Goal: Check status: Check status

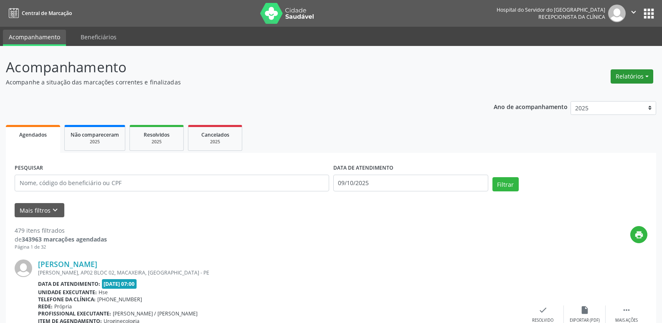
click at [641, 78] on button "Relatórios" at bounding box center [631, 76] width 43 height 14
click at [614, 93] on link "Agendamentos" at bounding box center [608, 94] width 90 height 12
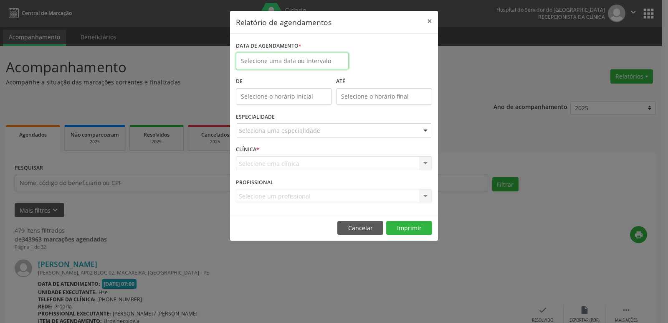
click at [296, 63] on input "text" at bounding box center [292, 61] width 113 height 17
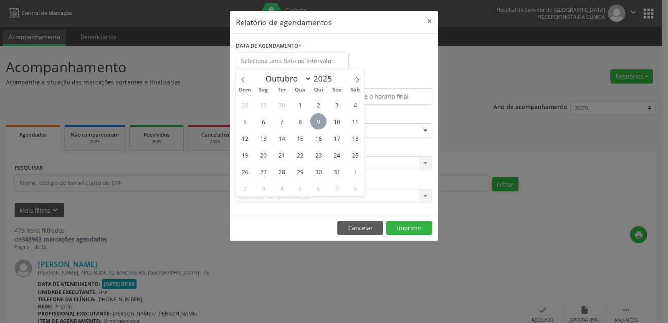
click at [316, 121] on span "9" at bounding box center [318, 121] width 16 height 16
type input "09/10/2025"
click at [316, 121] on span "9" at bounding box center [318, 121] width 16 height 16
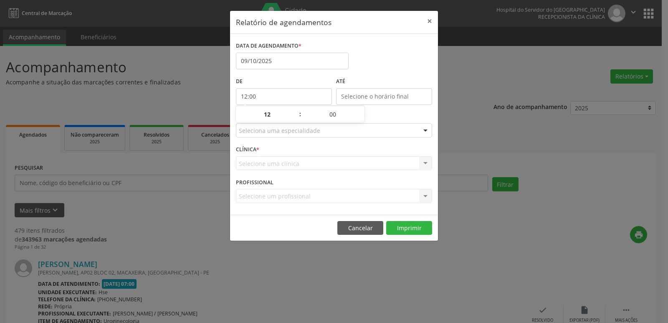
click at [261, 90] on input "12:00" at bounding box center [284, 96] width 96 height 17
click at [295, 120] on span at bounding box center [296, 118] width 6 height 8
type input "11:00"
type input "11"
click at [295, 120] on span at bounding box center [296, 118] width 6 height 8
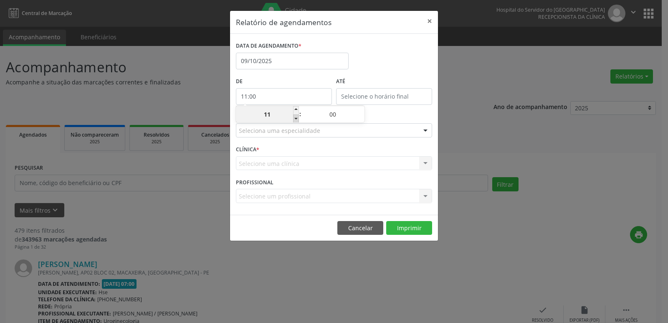
type input "10:00"
type input "10"
click at [295, 120] on span at bounding box center [296, 118] width 6 height 8
type input "09:00"
type input "09"
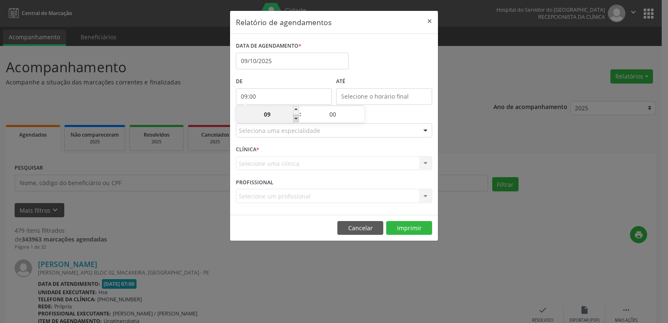
click at [295, 120] on span at bounding box center [296, 118] width 6 height 8
type input "08:00"
type input "08"
click at [412, 95] on input "12:00" at bounding box center [384, 96] width 96 height 17
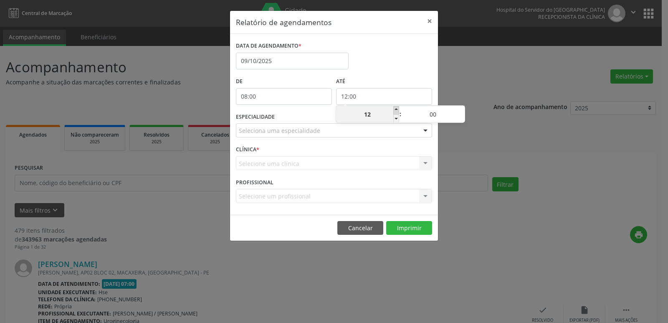
click at [396, 109] on span at bounding box center [396, 110] width 6 height 8
type input "13:00"
type input "13"
click at [396, 109] on span at bounding box center [396, 110] width 6 height 8
type input "14:00"
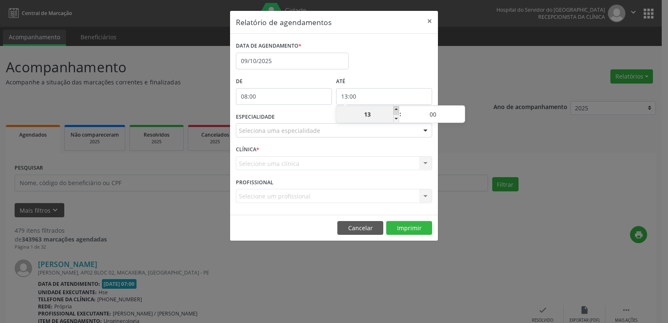
type input "14"
click at [396, 109] on span at bounding box center [396, 110] width 6 height 8
type input "15:00"
type input "15"
click at [396, 109] on span at bounding box center [396, 110] width 6 height 8
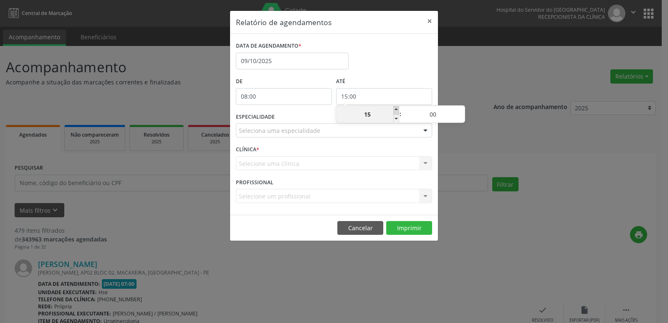
type input "16:00"
type input "16"
click at [396, 109] on span at bounding box center [396, 110] width 6 height 8
type input "17:00"
type input "17"
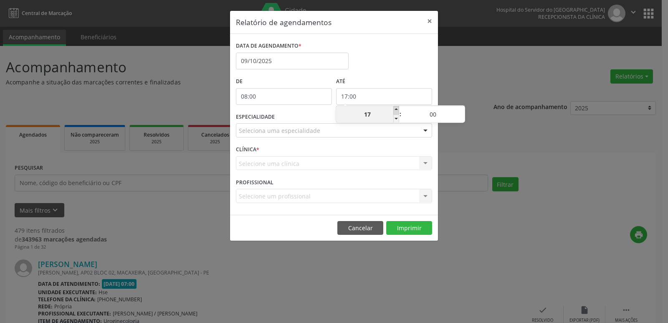
click at [396, 109] on span at bounding box center [396, 110] width 6 height 8
type input "18:00"
type input "18"
click at [396, 109] on span at bounding box center [396, 110] width 6 height 8
type input "19:00"
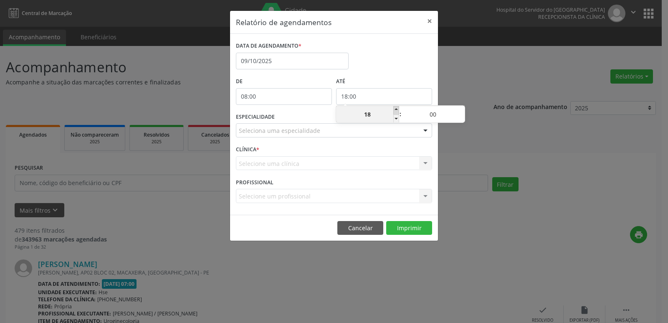
type input "19"
click at [396, 109] on span at bounding box center [396, 110] width 6 height 8
type input "20:00"
type input "20"
click at [396, 109] on span at bounding box center [396, 110] width 6 height 8
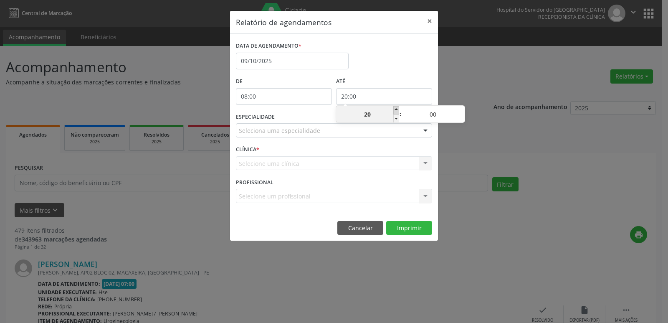
type input "21:00"
type input "21"
click at [293, 100] on input "08:00" at bounding box center [284, 96] width 96 height 17
click at [296, 117] on span at bounding box center [296, 118] width 6 height 8
type input "07:00"
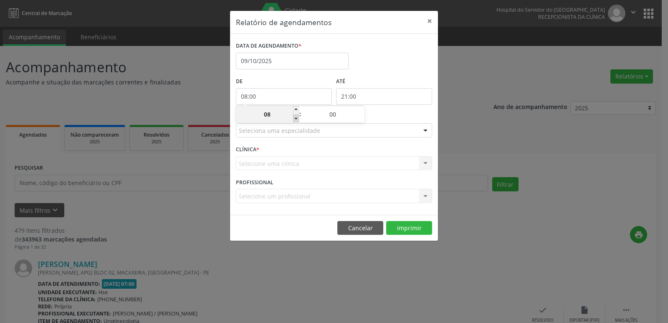
type input "07"
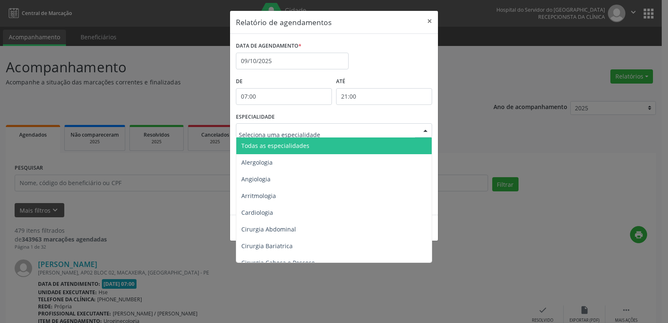
click at [424, 131] on div at bounding box center [425, 131] width 13 height 14
click at [409, 147] on span "Todas as especialidades" at bounding box center [334, 145] width 197 height 17
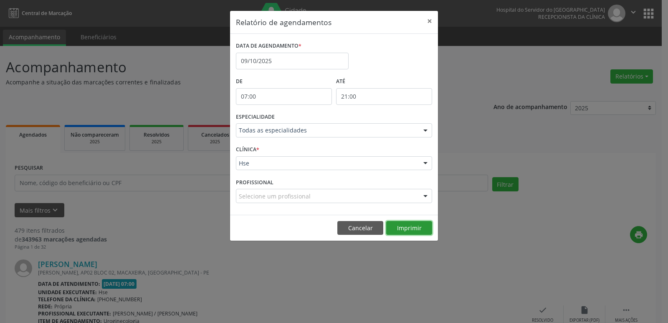
click at [411, 230] on button "Imprimir" at bounding box center [409, 228] width 46 height 14
click at [430, 21] on button "×" at bounding box center [429, 21] width 17 height 20
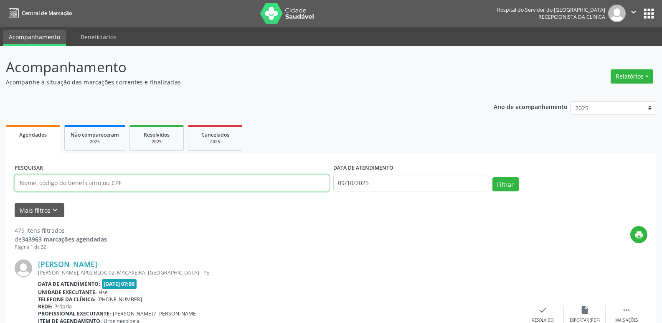
click at [134, 179] on input "text" at bounding box center [172, 182] width 314 height 17
type input "32090307404"
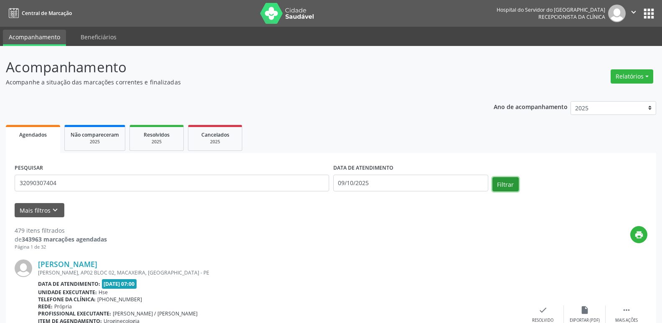
click at [510, 186] on button "Filtrar" at bounding box center [505, 184] width 26 height 14
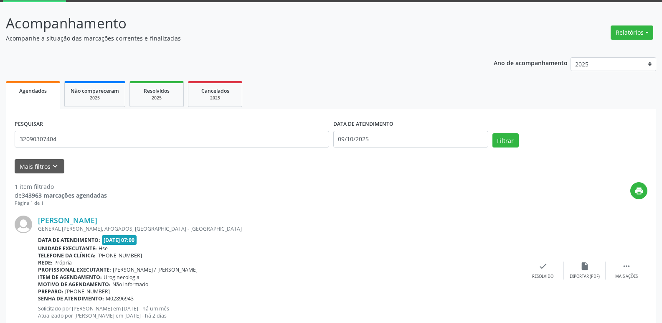
scroll to position [70, 0]
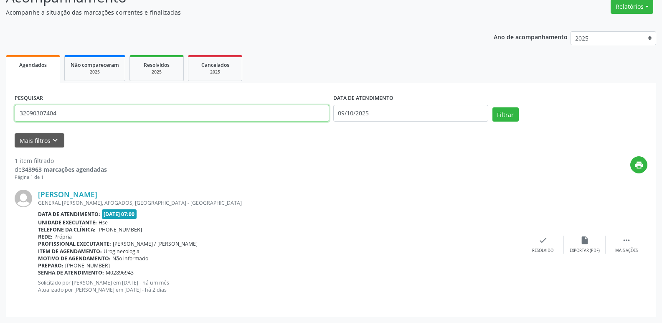
drag, startPoint x: 58, startPoint y: 118, endPoint x: 0, endPoint y: 128, distance: 58.5
click at [0, 128] on div "Acompanhamento Acompanhe a situação das marcações correntes e finalizadas Relat…" at bounding box center [331, 149] width 662 height 346
type input "37520172449"
click at [492, 107] on button "Filtrar" at bounding box center [505, 114] width 26 height 14
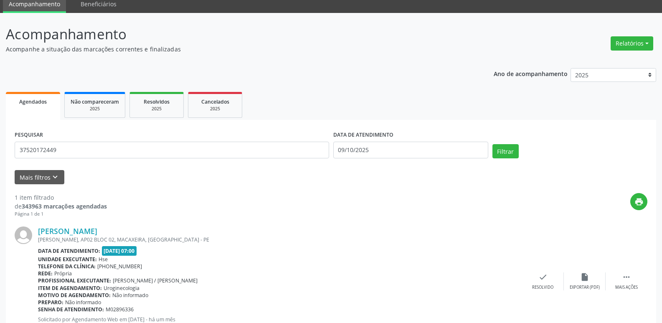
scroll to position [28, 0]
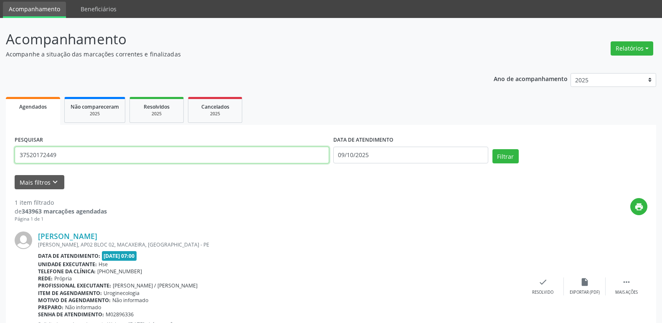
drag, startPoint x: 68, startPoint y: 158, endPoint x: 0, endPoint y: 156, distance: 67.7
click at [0, 156] on div "Acompanhamento Acompanhe a situação das marcações correntes e finalizadas Relat…" at bounding box center [331, 191] width 662 height 346
type input "17828970463"
click at [492, 149] on button "Filtrar" at bounding box center [505, 156] width 26 height 14
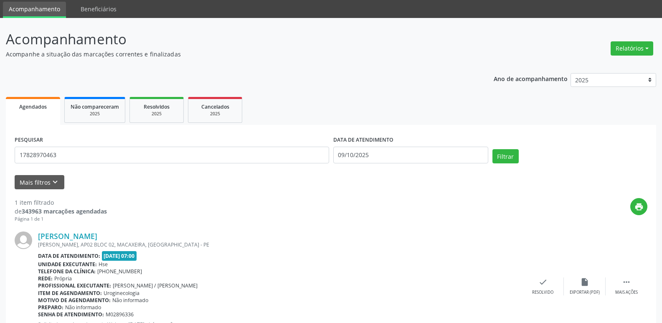
scroll to position [0, 0]
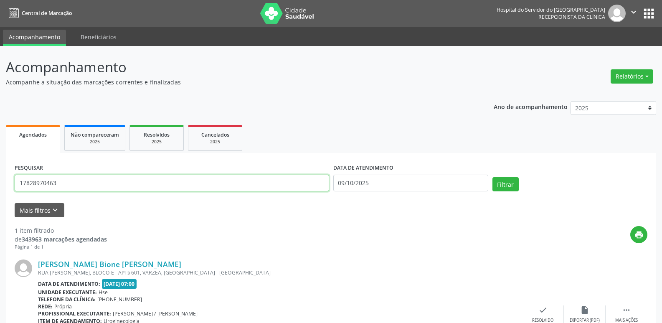
drag, startPoint x: 66, startPoint y: 184, endPoint x: 0, endPoint y: 193, distance: 66.6
click at [0, 193] on div "Acompanhamento Acompanhe a situação das marcações correntes e finalizadas Relat…" at bounding box center [331, 219] width 662 height 346
type input "39099920482"
click at [492, 177] on button "Filtrar" at bounding box center [505, 184] width 26 height 14
drag, startPoint x: 68, startPoint y: 178, endPoint x: 0, endPoint y: 184, distance: 68.3
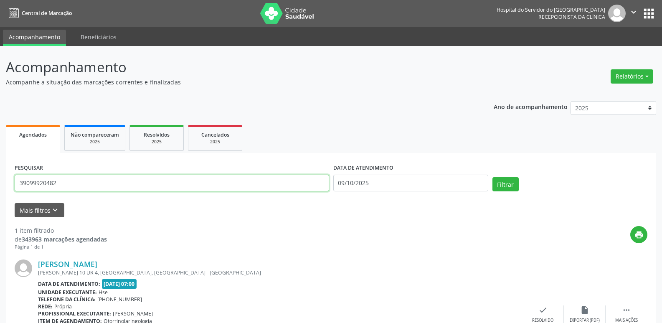
click at [0, 184] on div "Acompanhamento Acompanhe a situação das marcações correntes e finalizadas Relat…" at bounding box center [331, 219] width 662 height 346
type input "54518164415"
click at [492, 177] on button "Filtrar" at bounding box center [505, 184] width 26 height 14
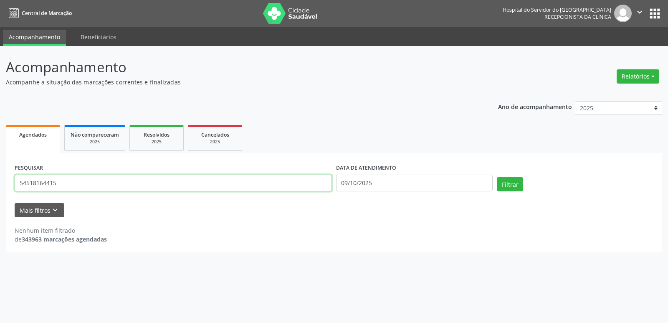
drag, startPoint x: 71, startPoint y: 182, endPoint x: 0, endPoint y: 190, distance: 71.0
click at [0, 190] on div "Acompanhamento Acompanhe a situação das marcações correntes e finalizadas Relat…" at bounding box center [334, 184] width 668 height 277
click at [497, 177] on button "Filtrar" at bounding box center [510, 184] width 26 height 14
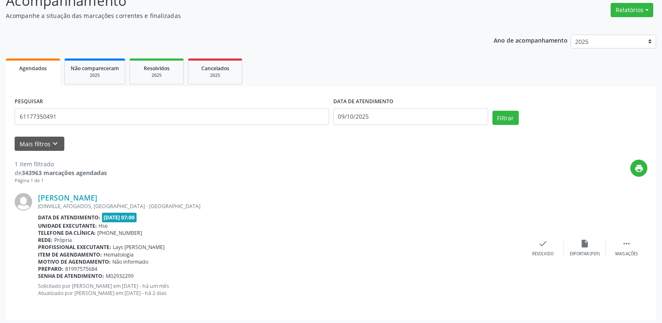
scroll to position [70, 0]
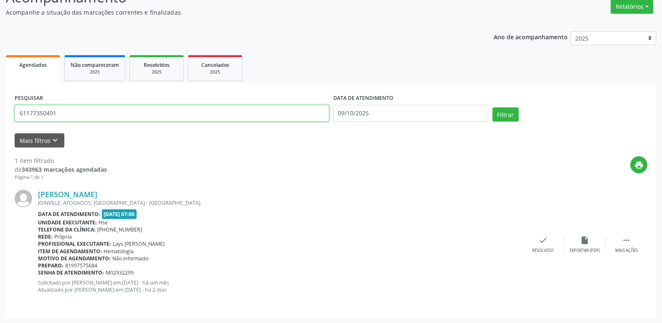
drag, startPoint x: 67, startPoint y: 117, endPoint x: 0, endPoint y: 116, distance: 66.8
click at [0, 116] on div "Acompanhamento Acompanhe a situação das marcações correntes e finalizadas Relat…" at bounding box center [331, 149] width 662 height 346
type input "21121311415"
click at [492, 107] on button "Filtrar" at bounding box center [505, 114] width 26 height 14
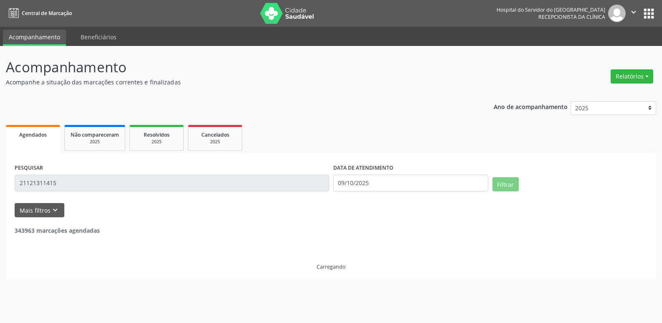
scroll to position [0, 0]
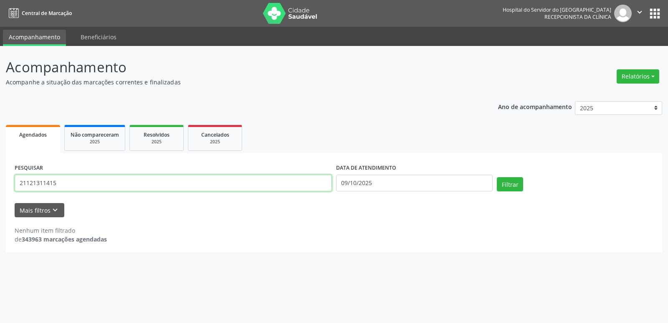
drag, startPoint x: 72, startPoint y: 186, endPoint x: 0, endPoint y: 189, distance: 72.3
click at [0, 189] on div "Acompanhamento Acompanhe a situação das marcações correntes e finalizadas Relat…" at bounding box center [334, 184] width 668 height 277
type input "[PERSON_NAME]"
click at [497, 177] on button "Filtrar" at bounding box center [510, 184] width 26 height 14
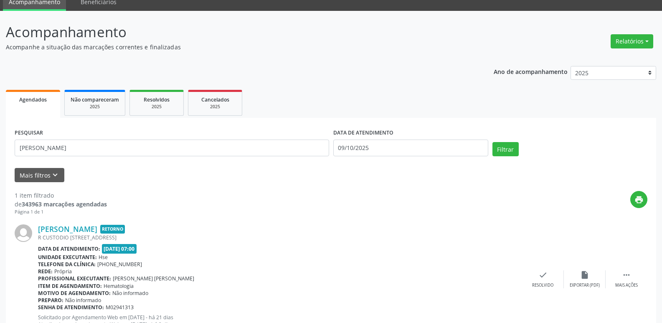
scroll to position [70, 0]
